Goal: Check status

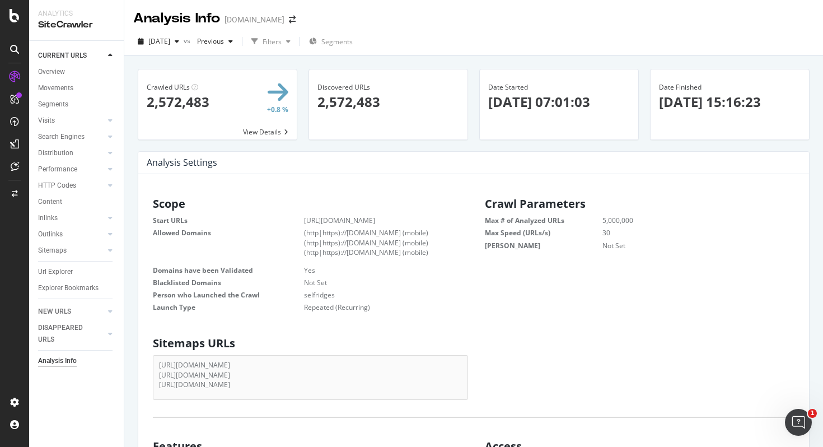
scroll to position [179, 314]
click at [179, 40] on icon "button" at bounding box center [177, 41] width 4 height 7
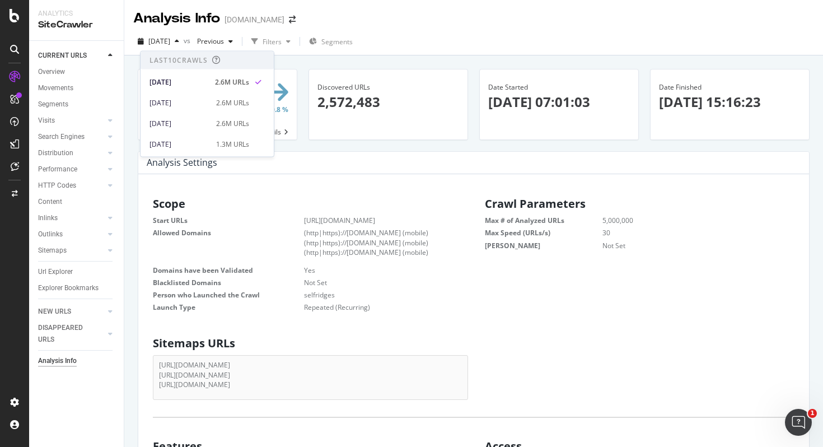
click at [437, 36] on div "[DATE] vs Previous Filters Segments" at bounding box center [473, 43] width 698 height 22
